Goal: Information Seeking & Learning: Learn about a topic

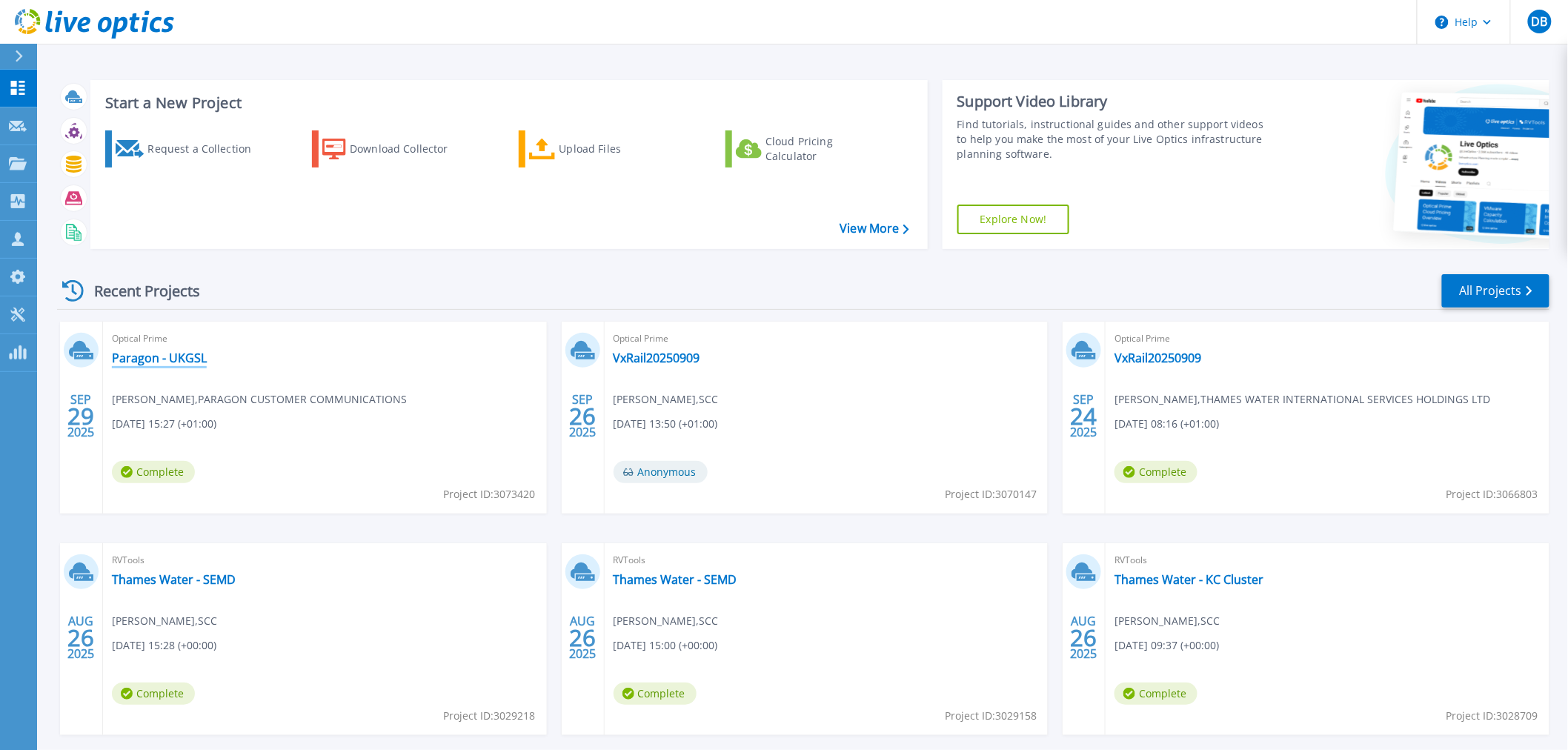
click at [161, 357] on link "Paragon - UKGSL" at bounding box center [159, 358] width 95 height 15
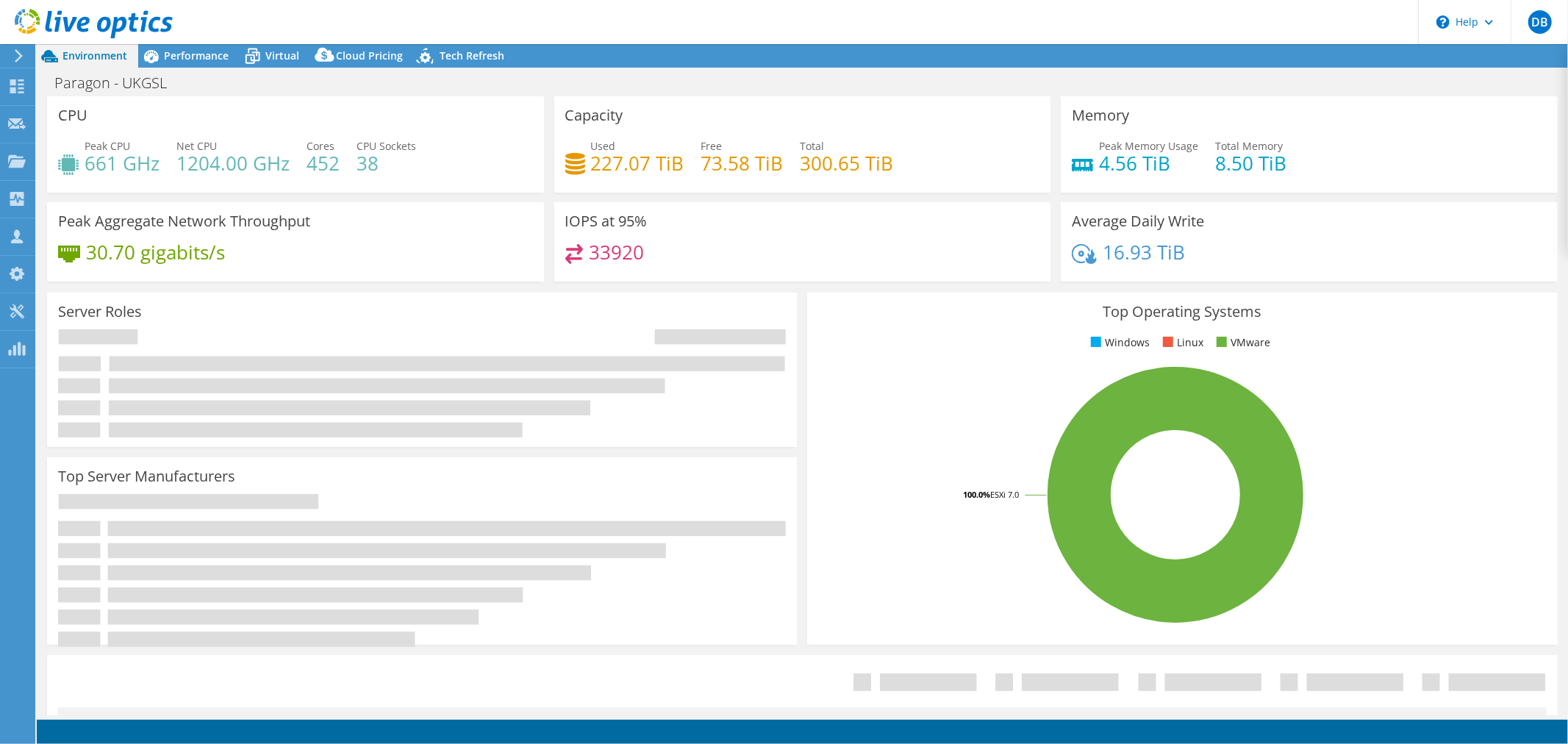
select select "USD"
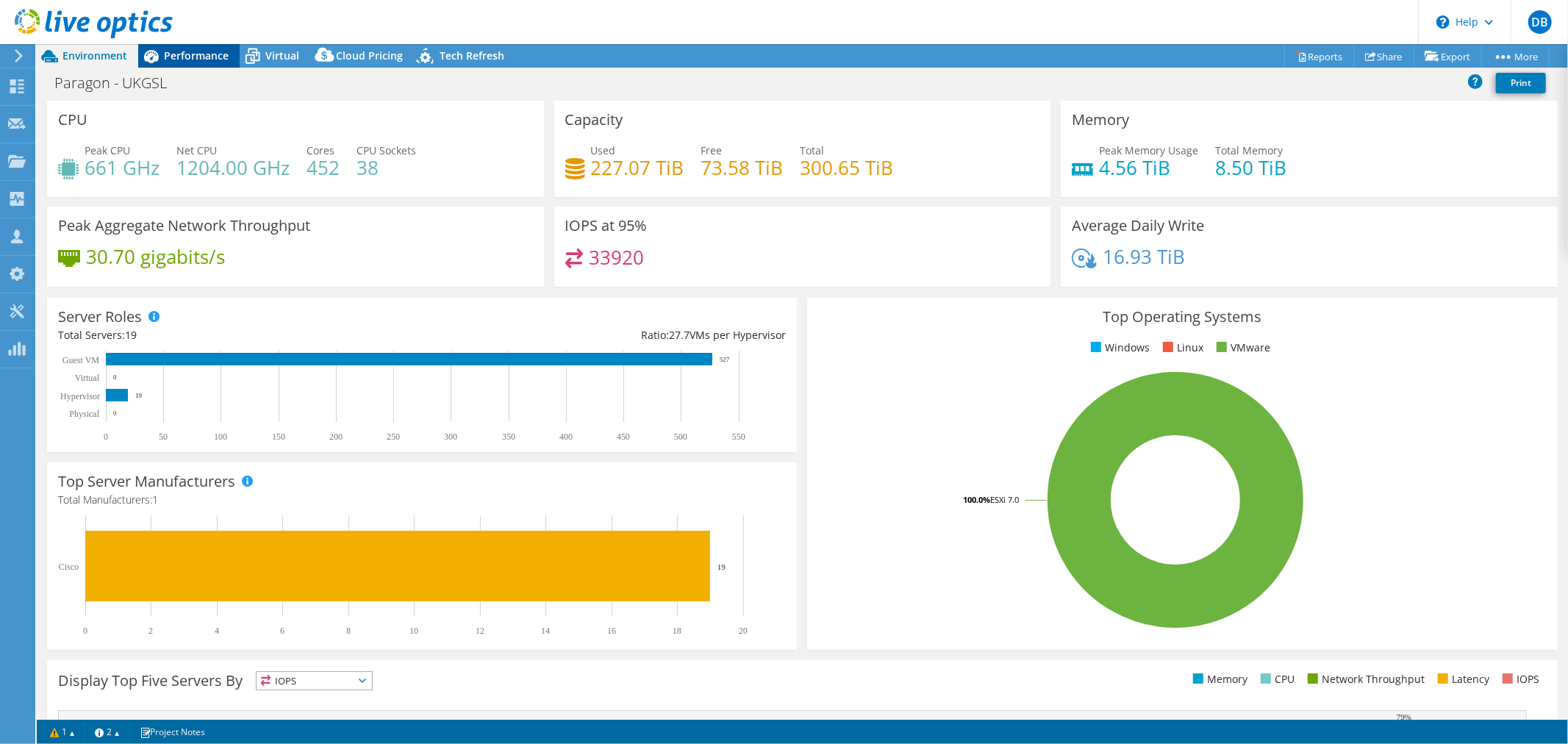
click at [206, 55] on span "Performance" at bounding box center [196, 55] width 65 height 14
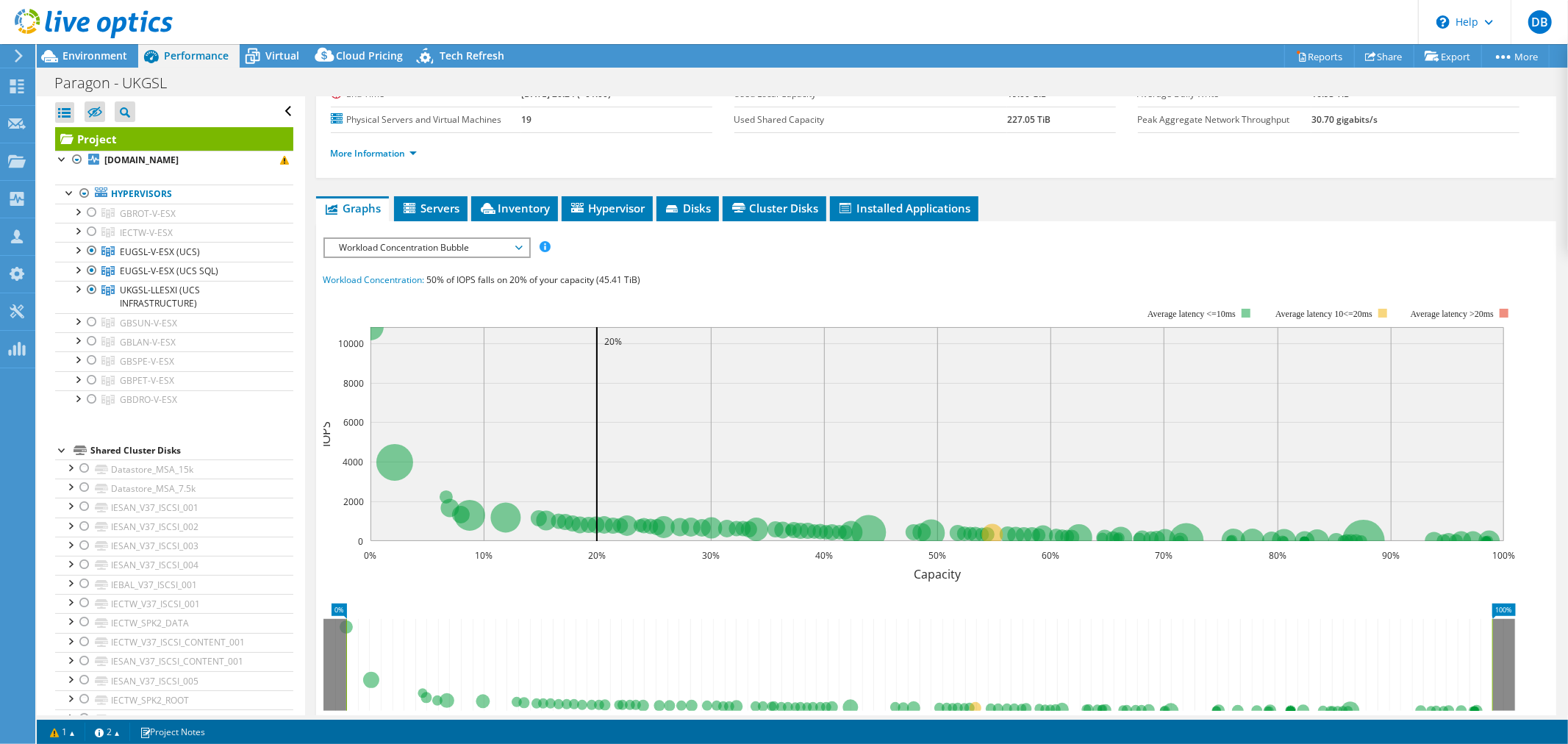
scroll to position [162, 0]
click at [518, 245] on span "Workload Concentration Bubble" at bounding box center [427, 247] width 189 height 18
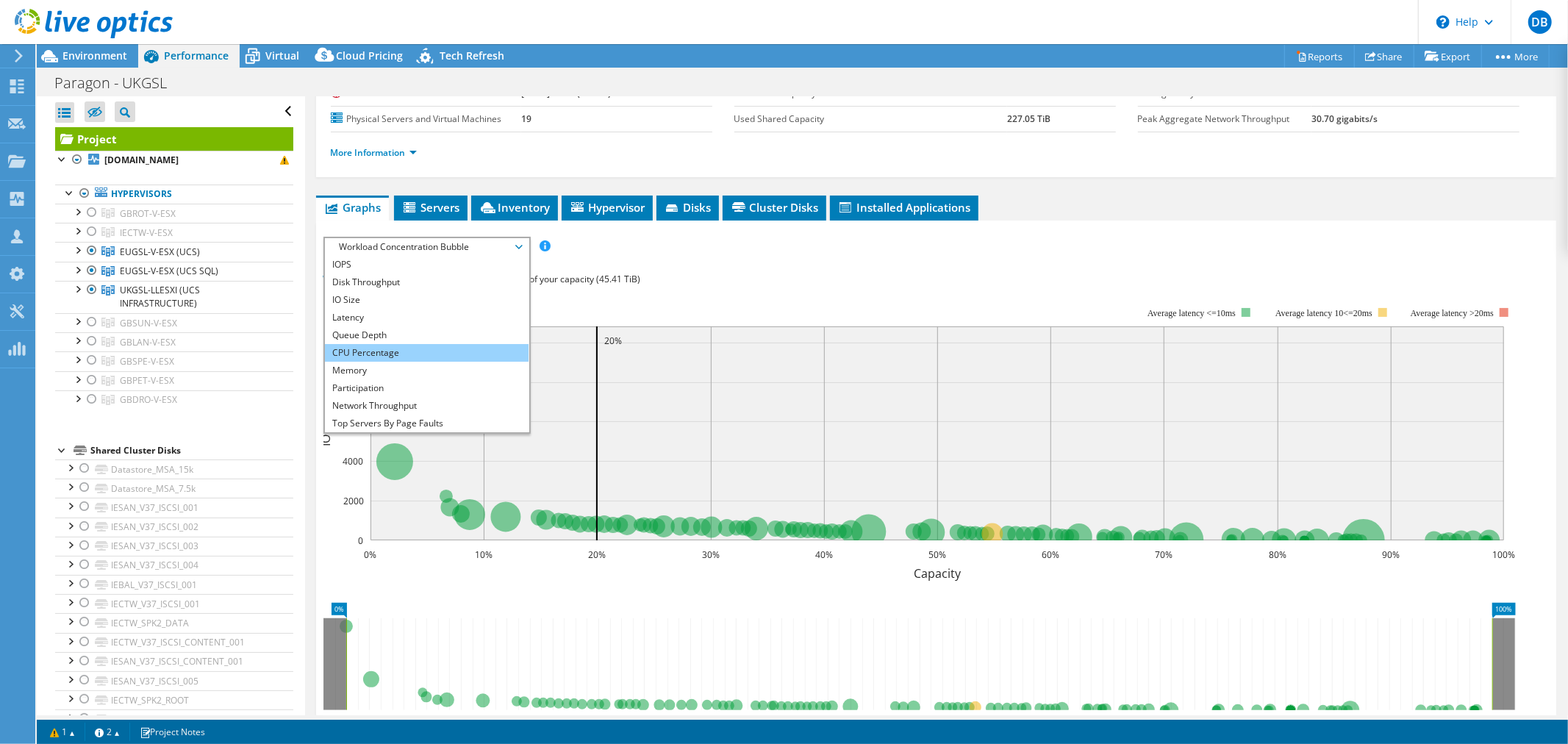
click at [434, 346] on li "CPU Percentage" at bounding box center [427, 353] width 203 height 18
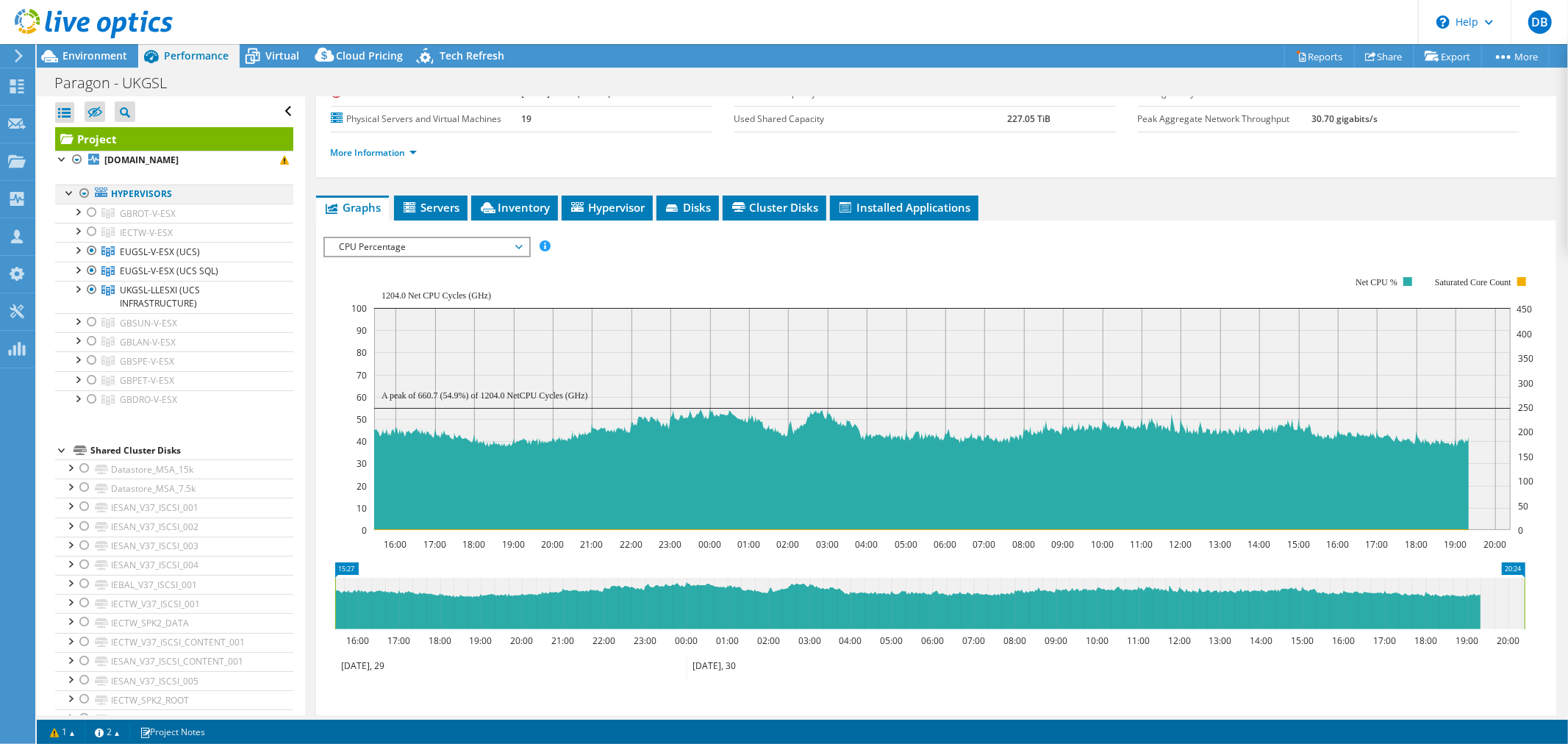
click at [83, 192] on div at bounding box center [85, 194] width 15 height 18
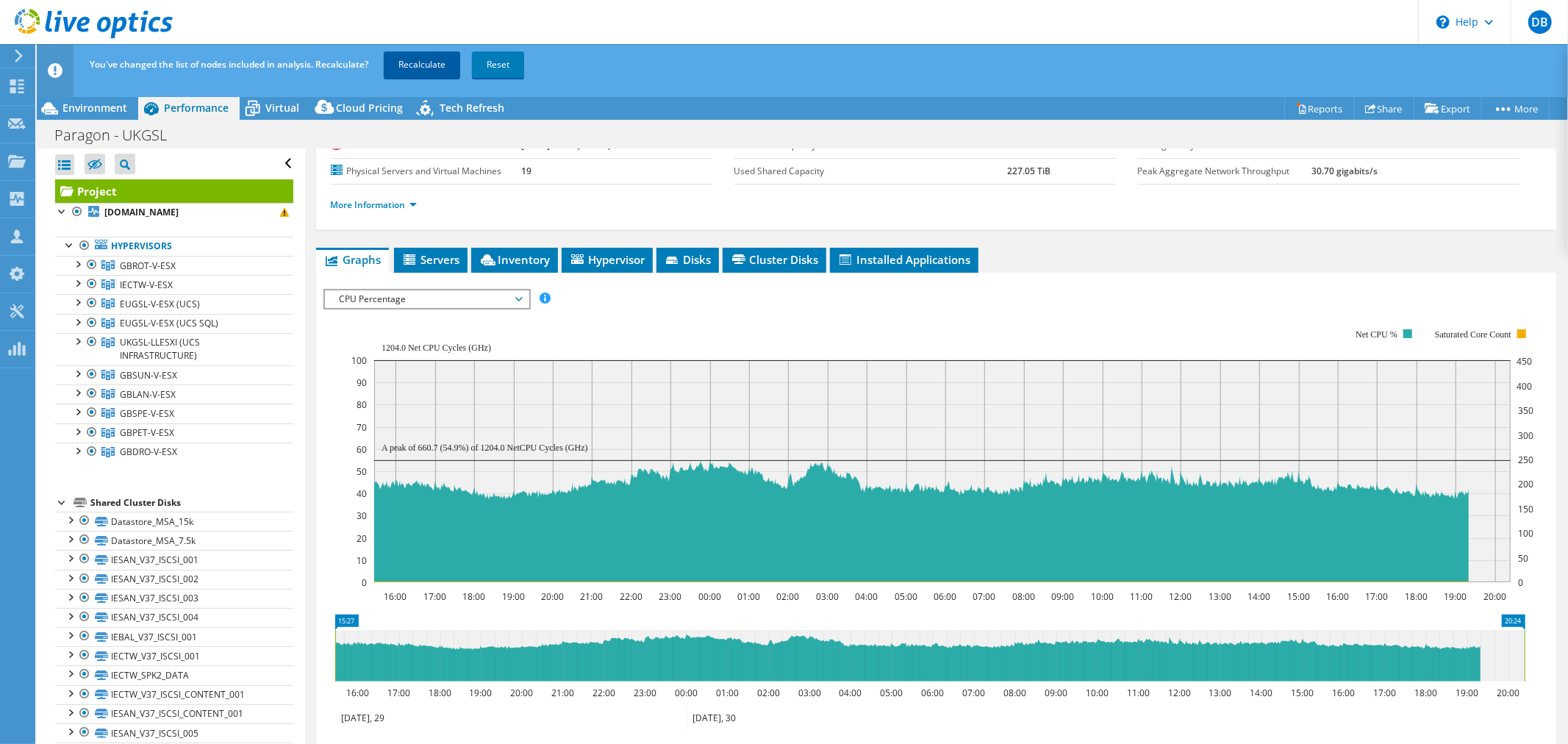
click at [420, 54] on link "Recalculate" at bounding box center [421, 65] width 77 height 27
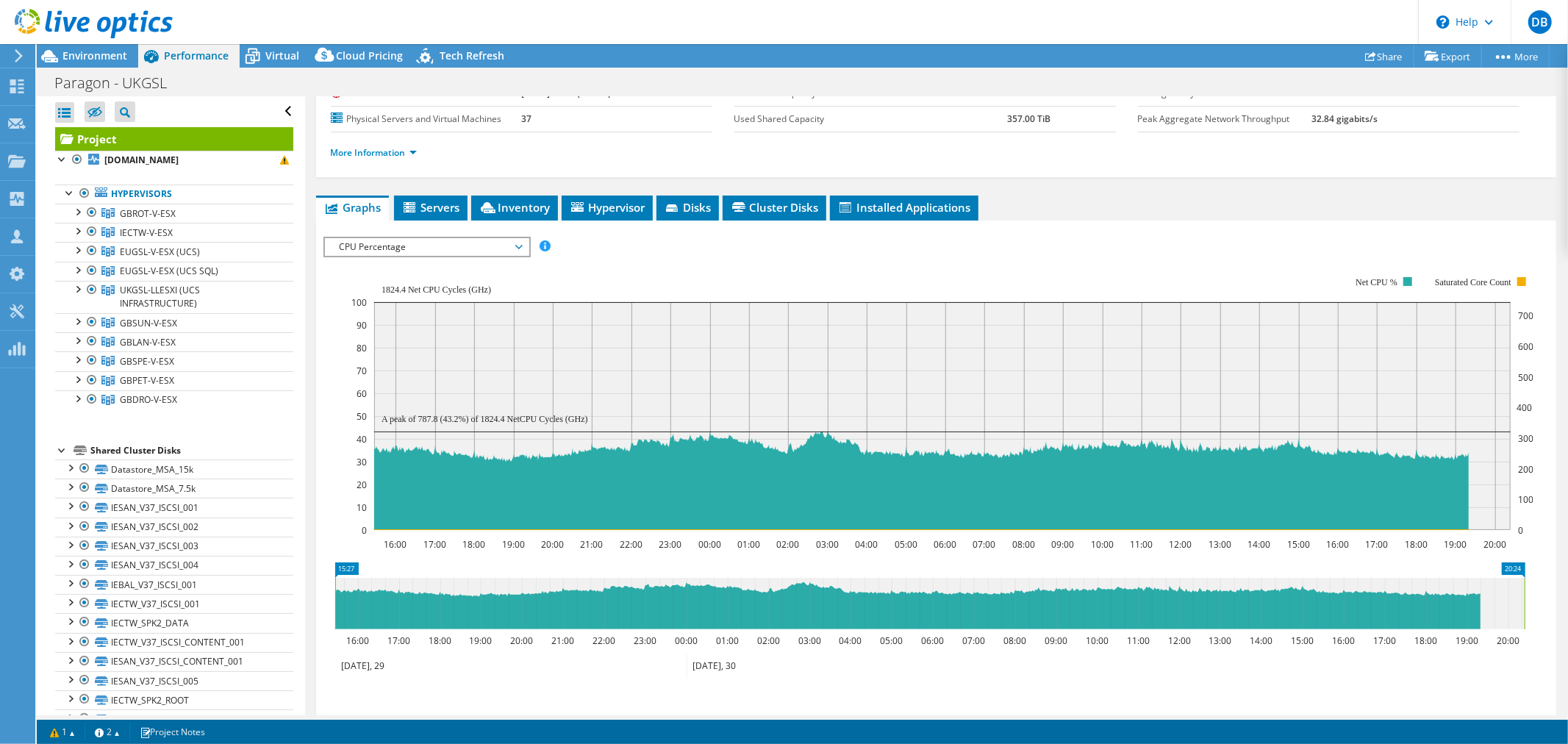
click at [16, 54] on icon at bounding box center [19, 56] width 11 height 13
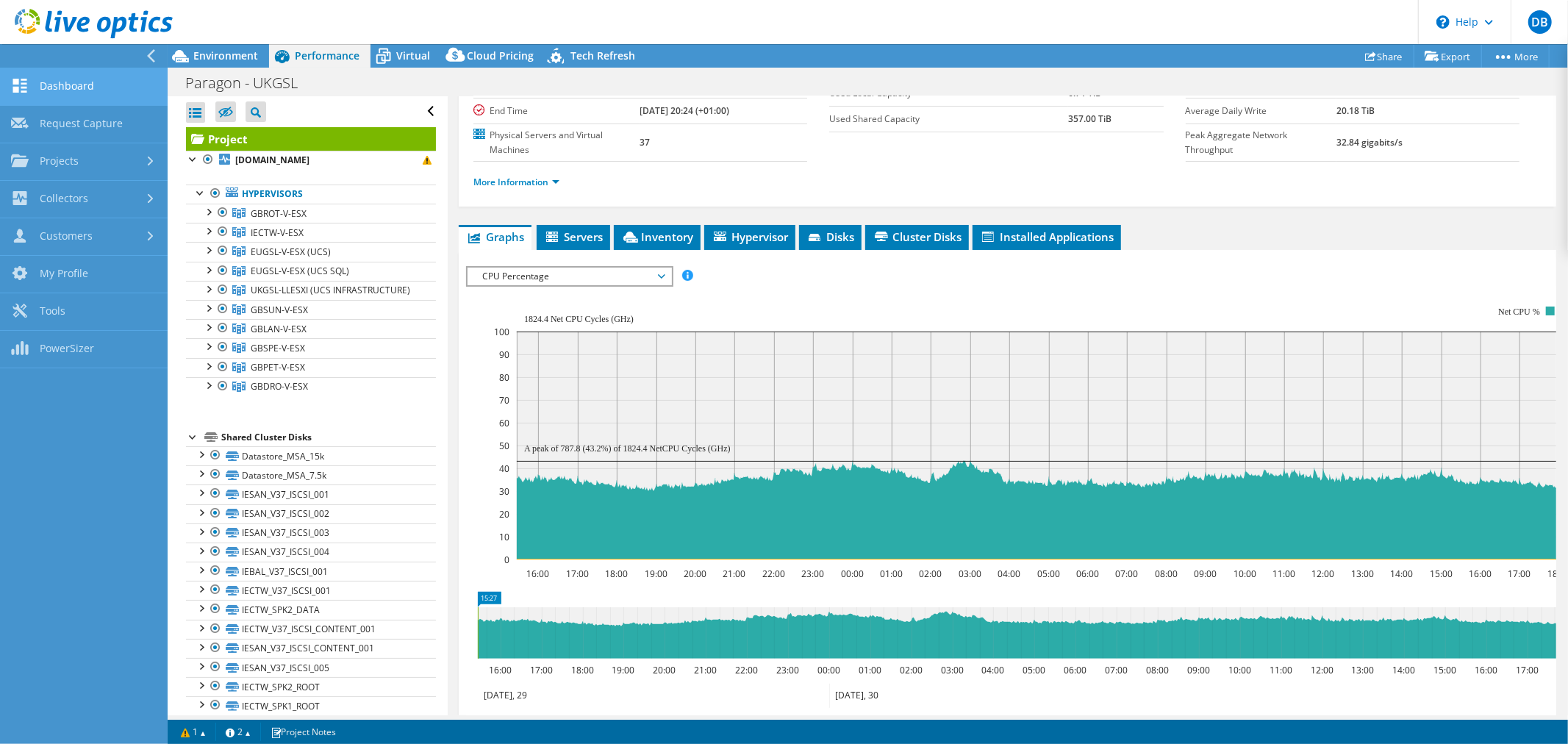
click at [37, 86] on link "Dashboard" at bounding box center [84, 87] width 168 height 37
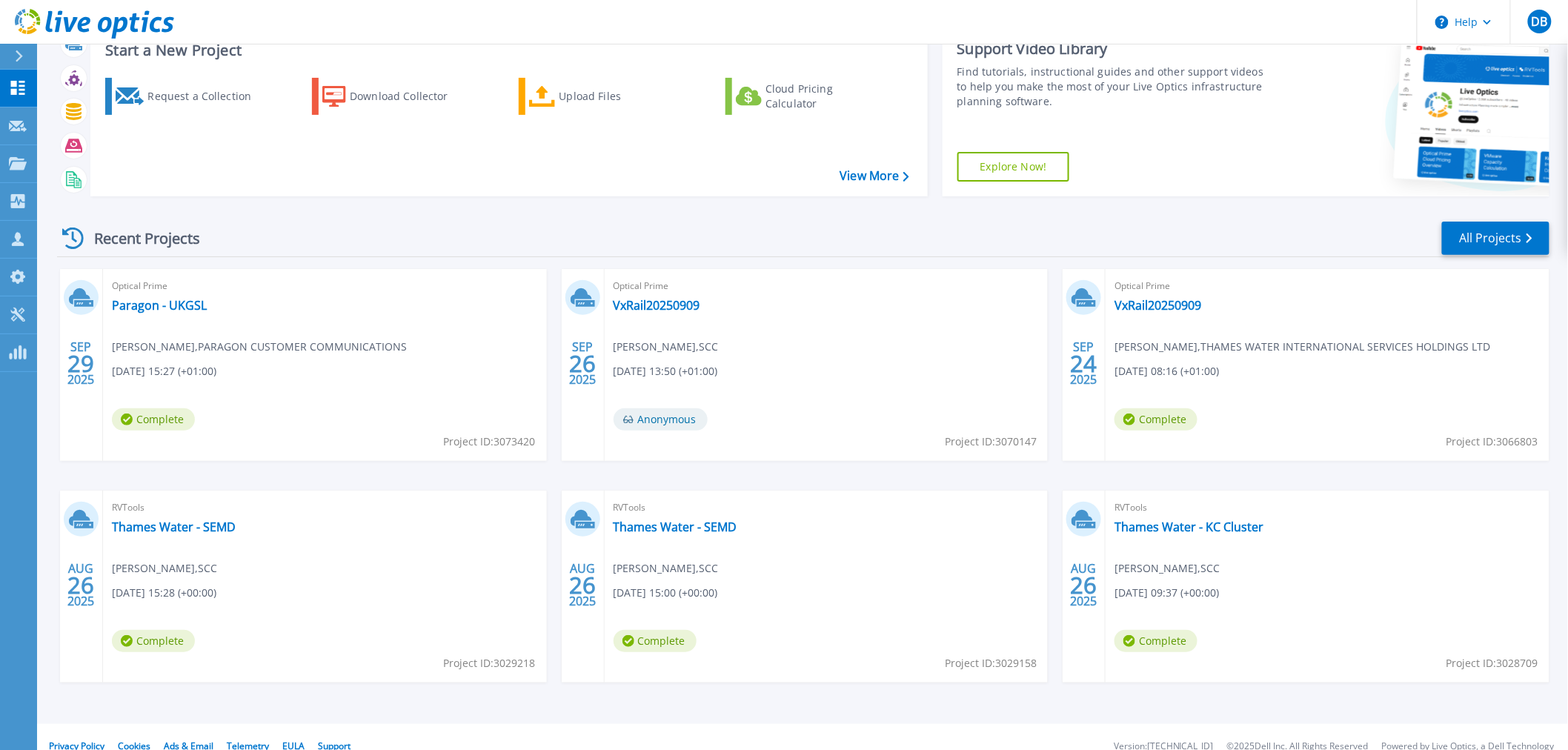
scroll to position [71, 0]
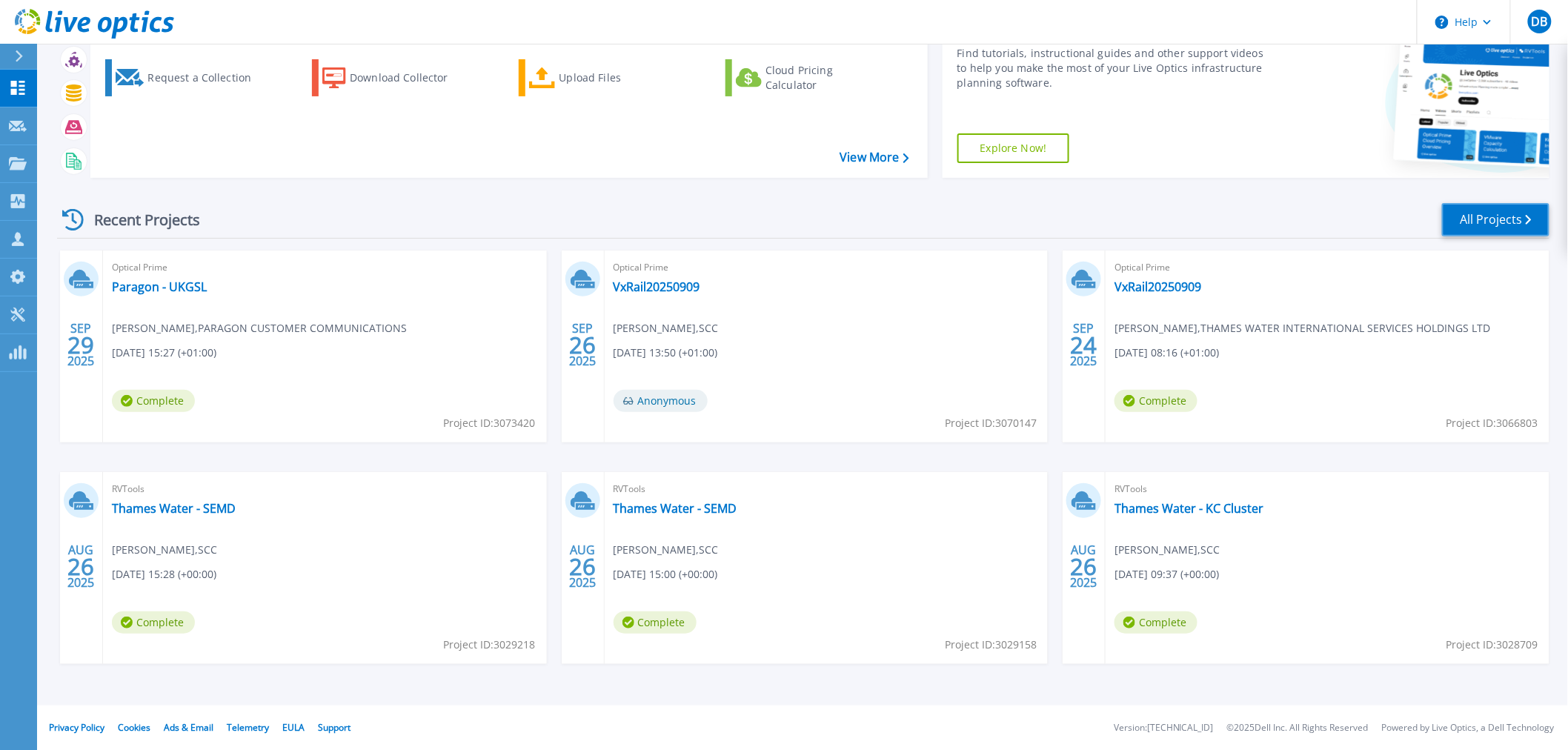
click at [1481, 222] on link "All Projects" at bounding box center [1496, 220] width 107 height 33
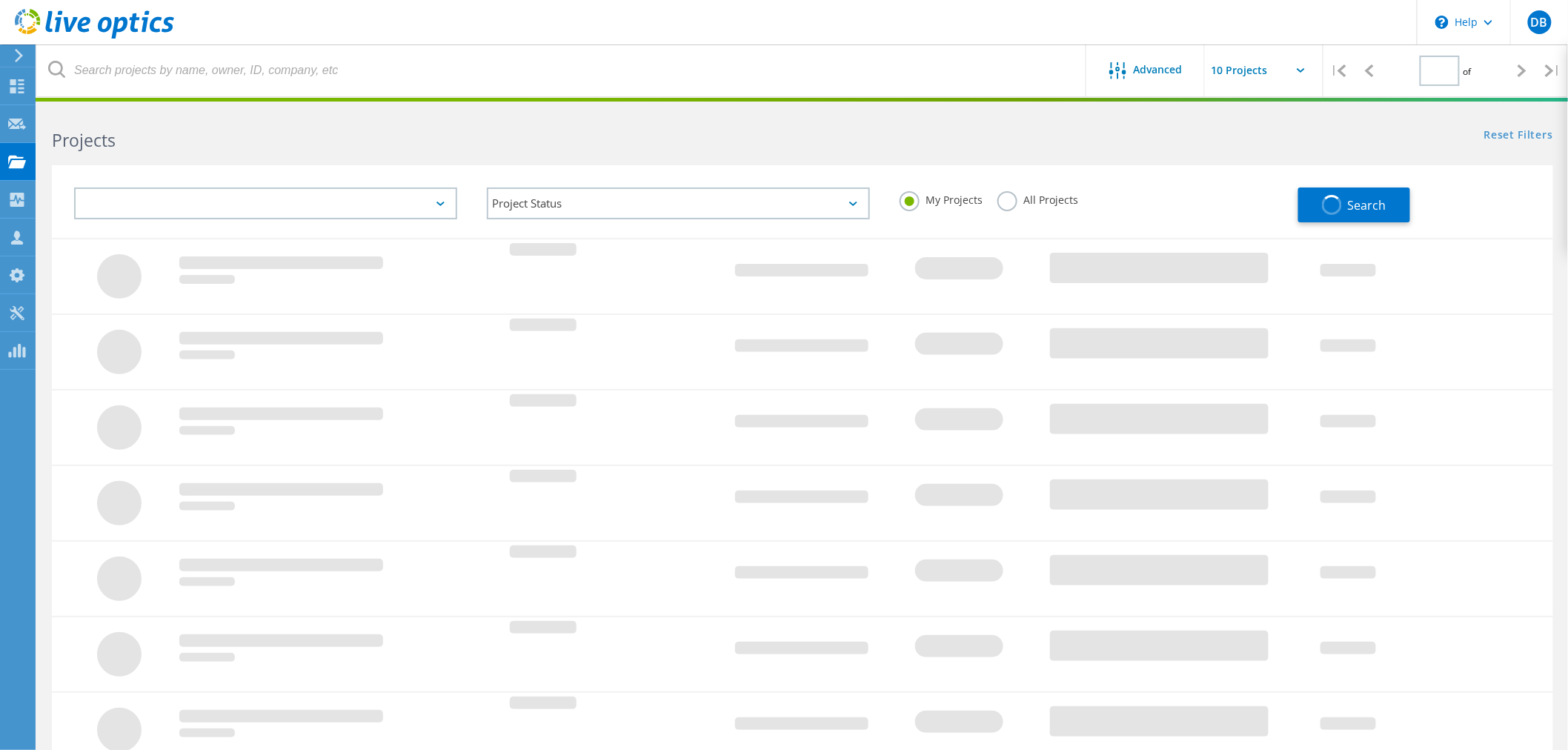
type input "1"
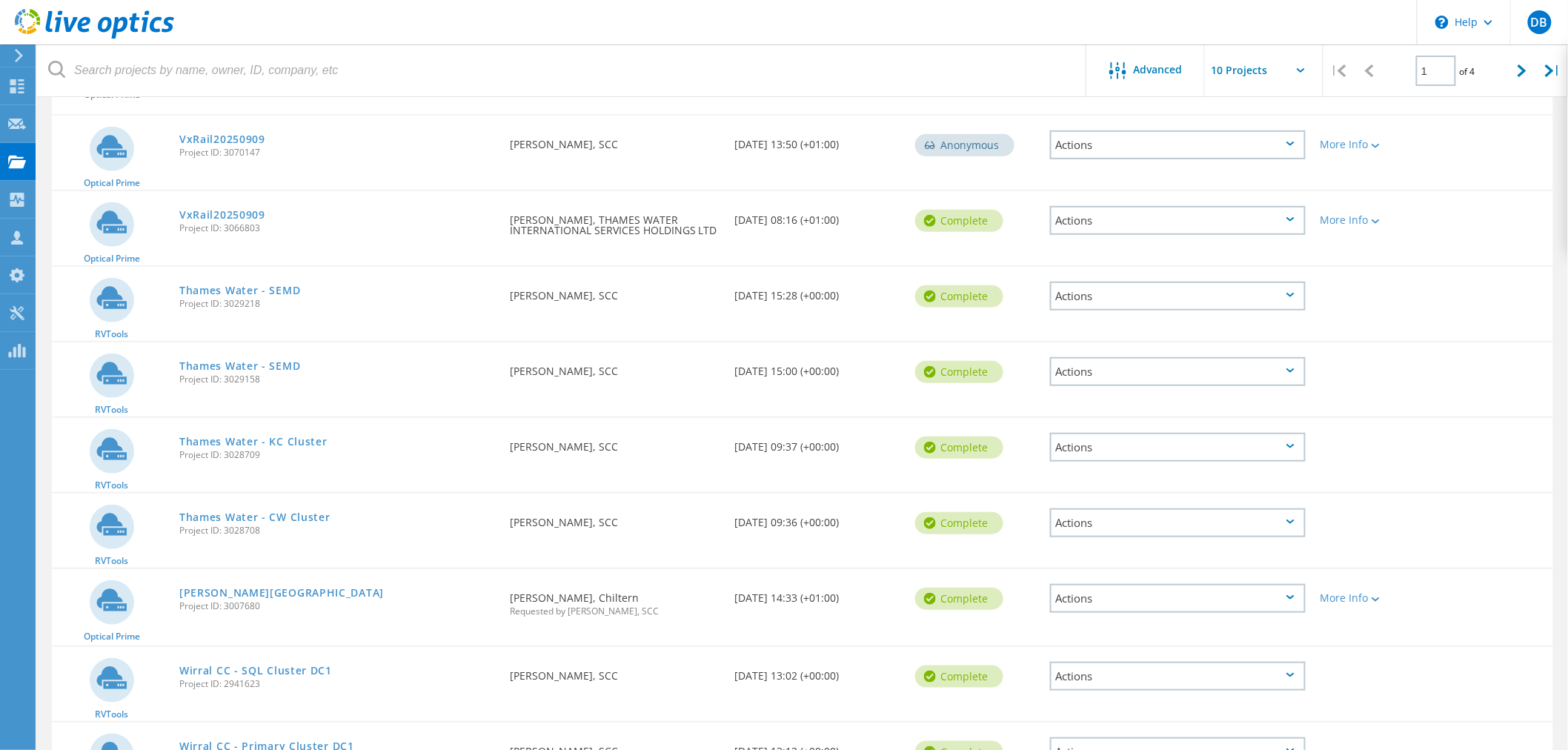
scroll to position [246, 0]
click at [223, 512] on link "Thames Water - CW Cluster" at bounding box center [255, 517] width 151 height 11
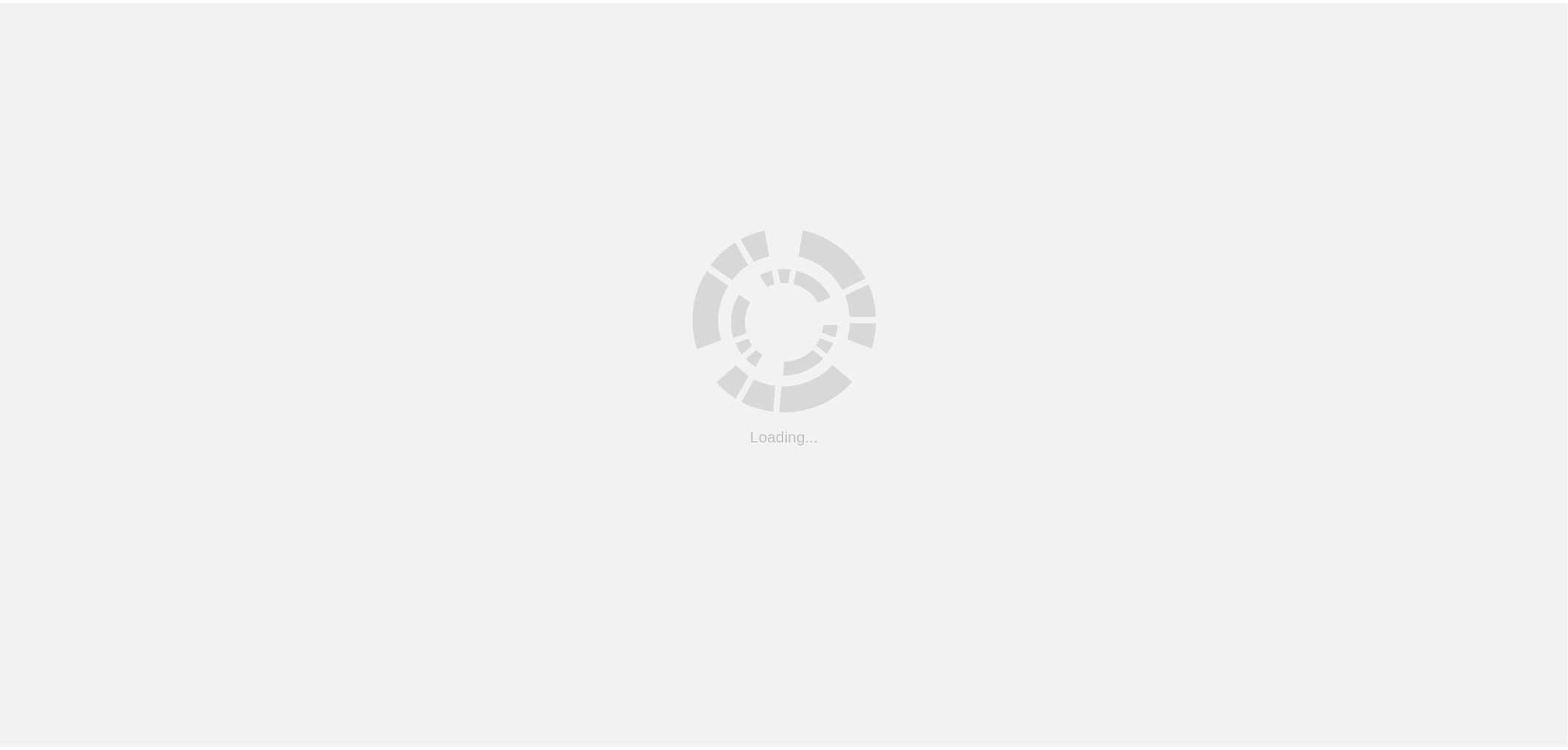
scroll to position [41, 0]
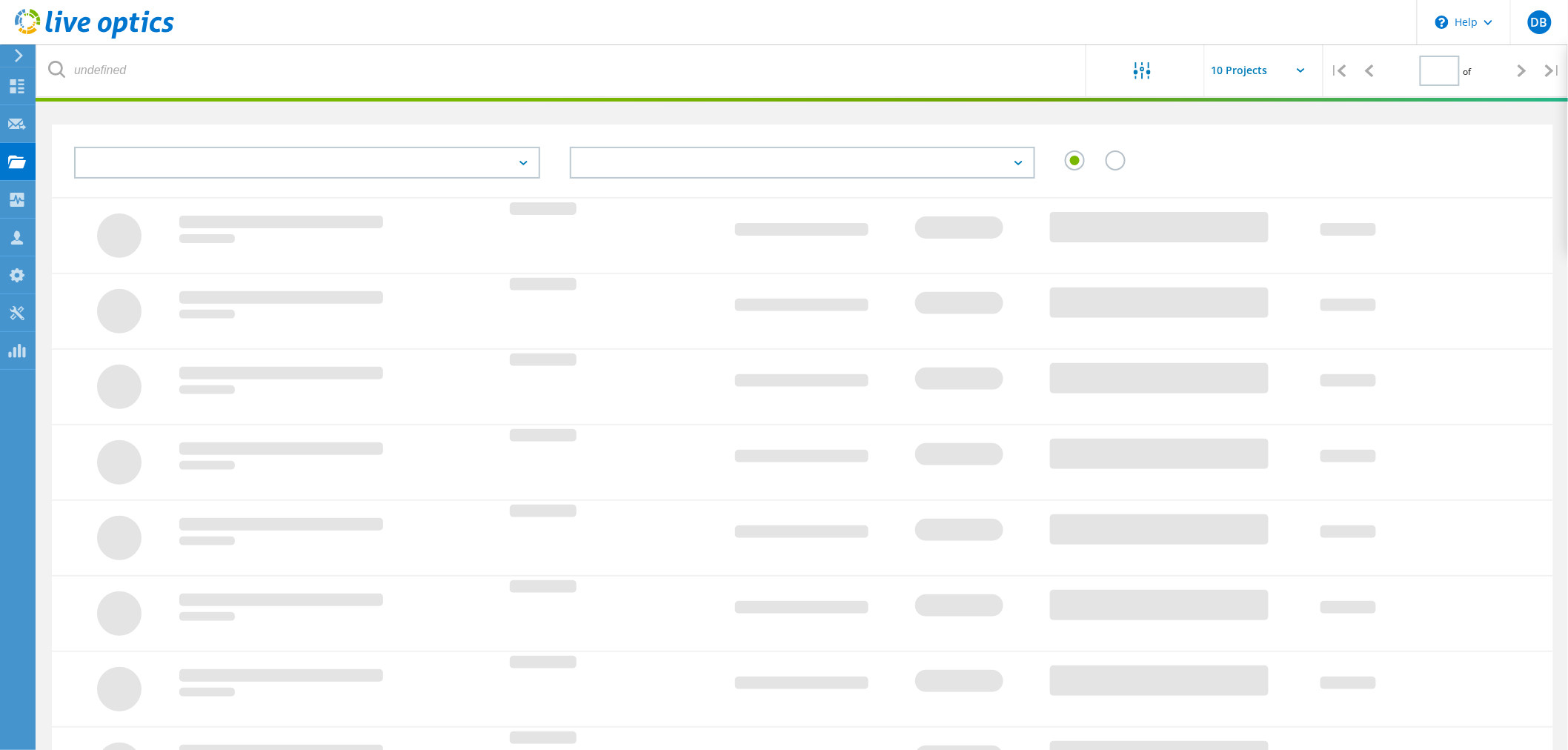
type input "1"
